Goal: Task Accomplishment & Management: Manage account settings

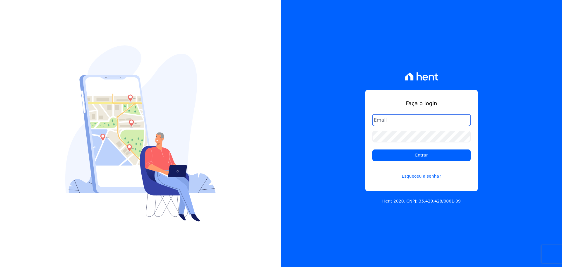
click at [392, 120] on input "email" at bounding box center [421, 120] width 98 height 12
type input "[EMAIL_ADDRESS][DOMAIN_NAME]"
click at [409, 145] on form "juliano_tom_@hotmail.com Entrar Esqueceu a senha?" at bounding box center [421, 150] width 98 height 72
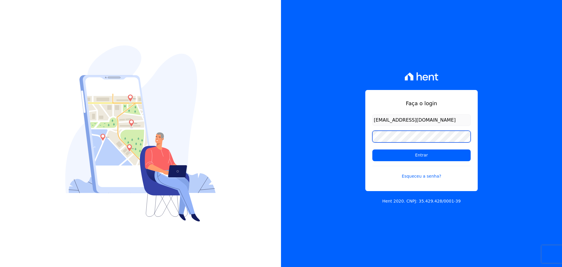
click at [372, 149] on input "Entrar" at bounding box center [421, 155] width 98 height 12
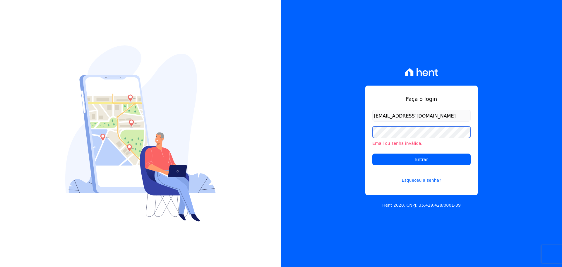
click at [372, 153] on input "Entrar" at bounding box center [421, 159] width 98 height 12
click at [433, 121] on form "juliano_tom_@hotmail.com Email ou senha inválida. Entrar Esqueceu a senha?" at bounding box center [421, 150] width 98 height 80
drag, startPoint x: 431, startPoint y: 119, endPoint x: 354, endPoint y: 119, distance: 77.5
click at [354, 119] on div "Faça o login juliano_tom_@hotmail.com Email ou senha inválida. Entrar Esqueceu …" at bounding box center [421, 133] width 281 height 267
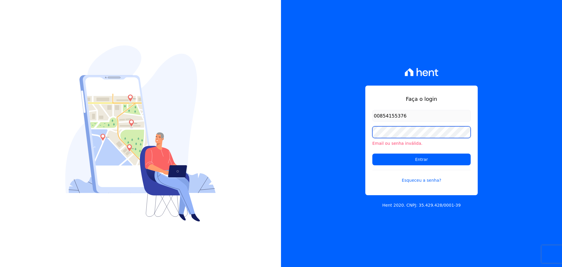
click at [372, 153] on input "Entrar" at bounding box center [421, 159] width 98 height 12
click at [418, 115] on input "00854155376" at bounding box center [421, 116] width 98 height 12
drag, startPoint x: 426, startPoint y: 115, endPoint x: 354, endPoint y: 120, distance: 72.1
click at [354, 120] on div "Faça o login 00854155376 Email ou senha inválida. Entrar Esqueceu a senha? Hent…" at bounding box center [421, 133] width 281 height 267
type input "[EMAIL_ADDRESS][DOMAIN_NAME]"
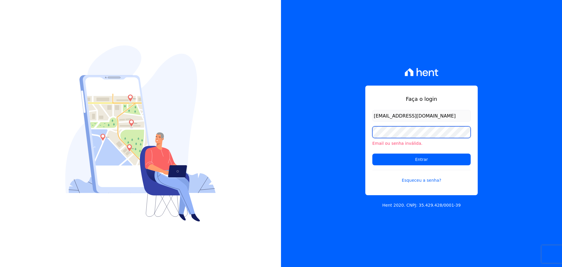
click at [271, 128] on div "Faça o login juliano_tom_@hotmail.com Email ou senha inválida. Entrar Esqueceu …" at bounding box center [281, 133] width 562 height 267
click at [372, 153] on input "Entrar" at bounding box center [421, 159] width 98 height 12
